Goal: Task Accomplishment & Management: Manage account settings

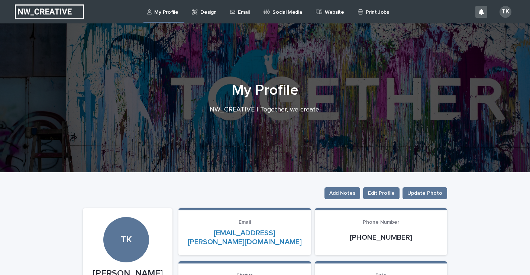
click at [210, 6] on p "Design" at bounding box center [208, 8] width 16 height 16
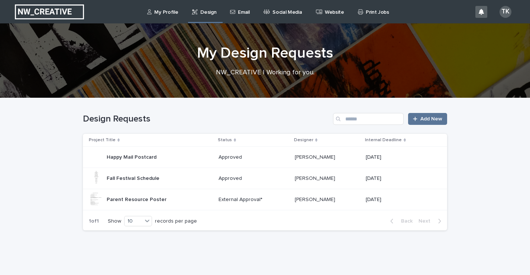
click at [144, 196] on p "Parent Resource Poster" at bounding box center [137, 199] width 61 height 8
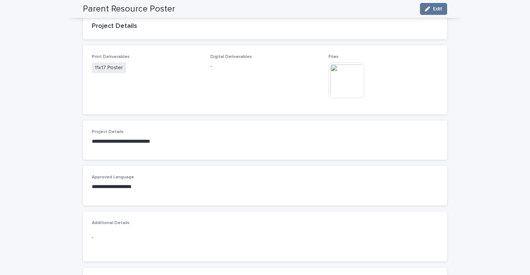
scroll to position [51, 0]
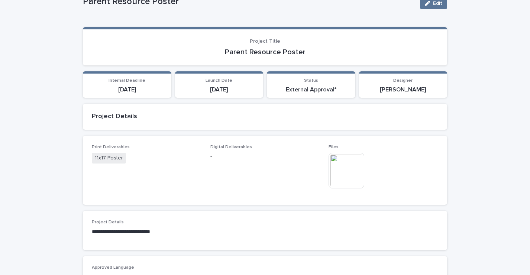
click at [338, 175] on img at bounding box center [346, 171] width 36 height 36
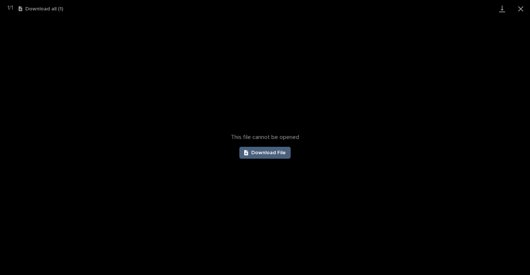
click at [272, 156] on link "Download File" at bounding box center [264, 153] width 51 height 12
click at [522, 7] on button "Close gallery" at bounding box center [520, 8] width 19 height 17
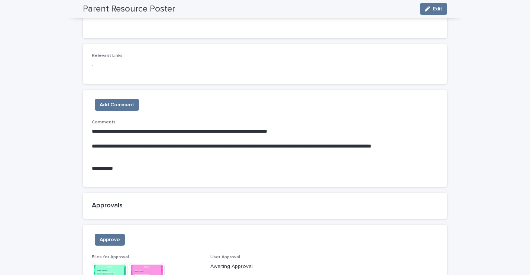
scroll to position [433, 0]
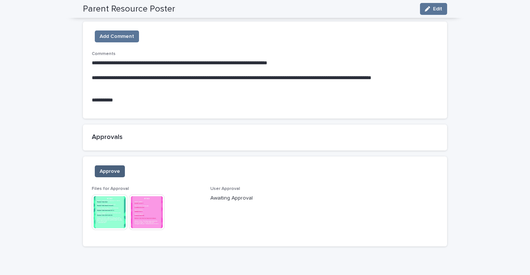
click at [110, 170] on span "Approve" at bounding box center [110, 171] width 20 height 7
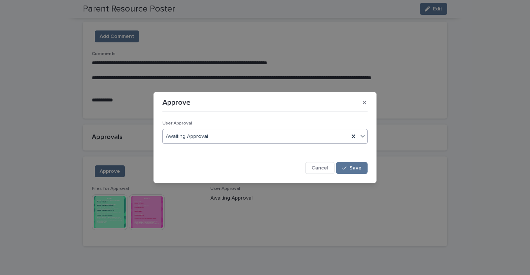
click at [199, 132] on div "Awaiting Approval" at bounding box center [256, 136] width 186 height 12
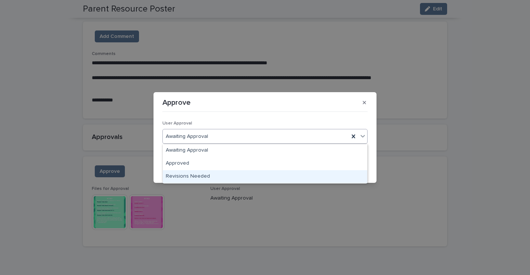
click at [197, 175] on div "Revisions Needed" at bounding box center [265, 176] width 204 height 13
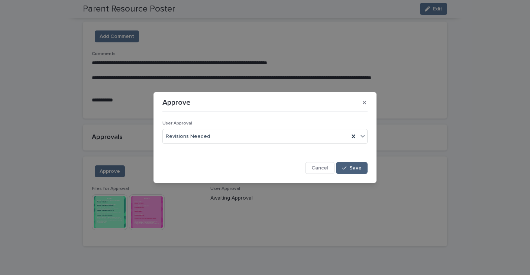
click at [358, 168] on span "Save" at bounding box center [355, 167] width 12 height 5
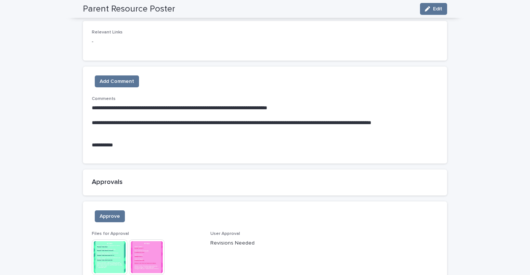
scroll to position [380, 0]
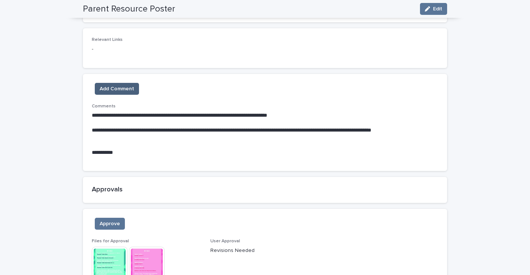
click at [113, 86] on span "Add Comment" at bounding box center [117, 88] width 35 height 7
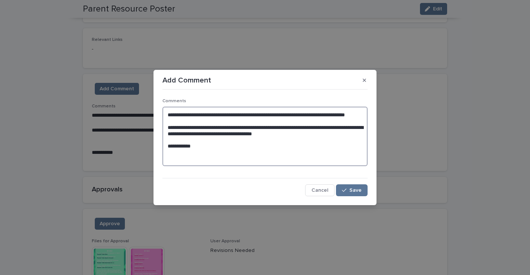
click at [213, 158] on textarea "**********" at bounding box center [264, 136] width 205 height 59
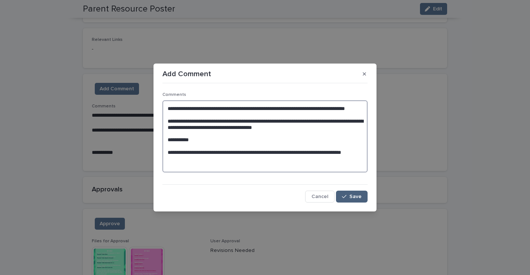
type textarea "**********"
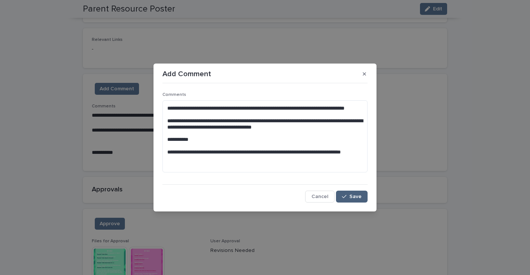
click at [351, 198] on span "Save" at bounding box center [355, 196] width 12 height 5
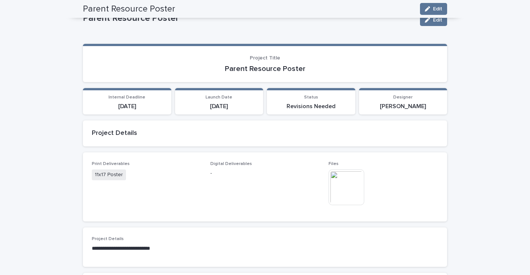
scroll to position [16, 0]
